Goal: Information Seeking & Learning: Learn about a topic

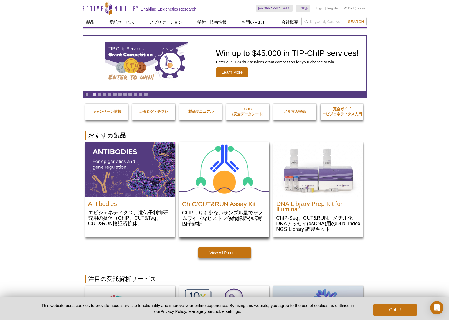
click at [226, 193] on img at bounding box center [224, 169] width 90 height 55
click at [229, 207] on h2 "ChIC/CUT&RUN Assay Kit" at bounding box center [224, 203] width 84 height 8
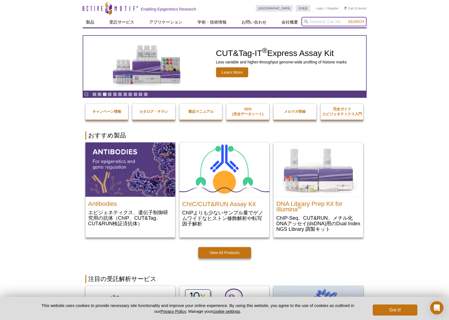
click at [314, 22] on input "search" at bounding box center [333, 21] width 65 height 9
type input "attack-seq"
click at [356, 22] on button "Search" at bounding box center [355, 21] width 19 height 5
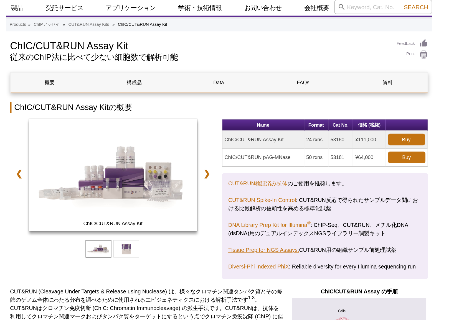
scroll to position [14, 0]
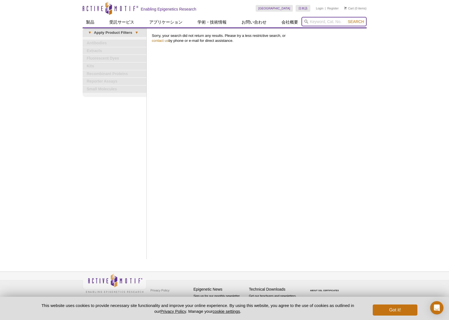
click at [338, 20] on input "search" at bounding box center [333, 21] width 65 height 9
type input "acc-seq"
click at [356, 22] on button "Search" at bounding box center [355, 21] width 19 height 5
click at [313, 22] on input "acc-seq" at bounding box center [333, 21] width 65 height 9
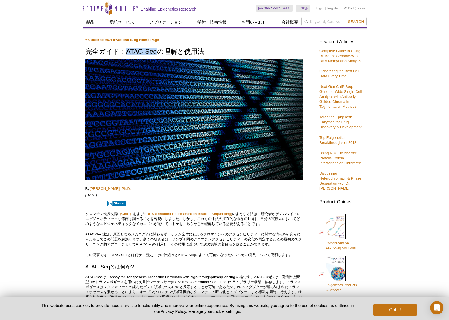
drag, startPoint x: 126, startPoint y: 52, endPoint x: 157, endPoint y: 53, distance: 31.1
click at [157, 53] on h1 "完全ガイド：ATAC-Seqの理解と使用法" at bounding box center [193, 52] width 217 height 8
click at [165, 203] on p "Share" at bounding box center [193, 203] width 217 height 6
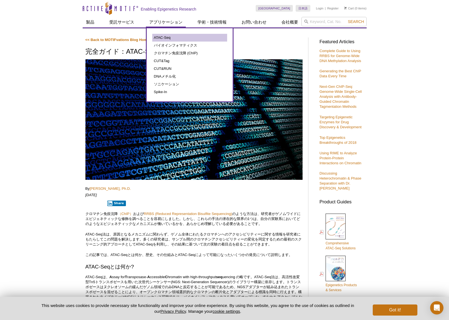
click at [161, 36] on link "ATAC-Seq" at bounding box center [189, 38] width 75 height 8
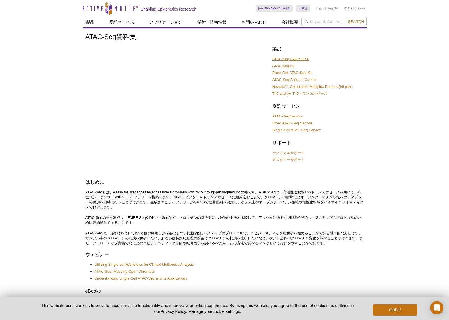
click at [287, 59] on link "ATAC-Seq Express Kit" at bounding box center [290, 59] width 36 height 5
click at [281, 66] on link "ATAC-Seq Kit" at bounding box center [283, 65] width 22 height 5
click at [290, 58] on link "ATAC-Seq Express Kit" at bounding box center [290, 59] width 36 height 5
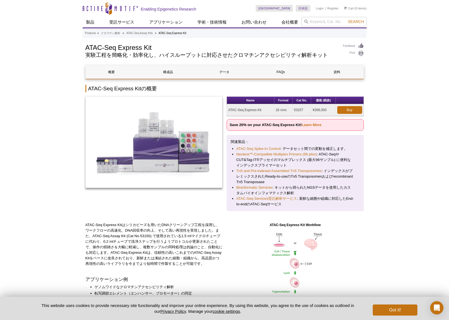
click at [107, 226] on p "ATAC-Seq Express Kitはシリカビーズを用いたDNAクリーンアップ工程を採用し、ワークフローの高速化、DNA回収率の向上、そして高い再現性を実…" at bounding box center [153, 244] width 137 height 44
